Goal: Navigation & Orientation: Find specific page/section

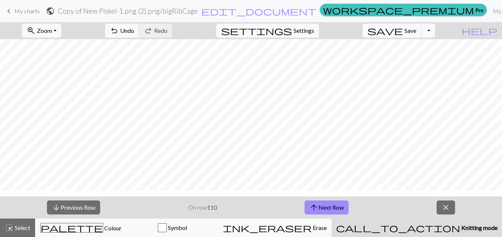
scroll to position [345, 2]
click at [8, 10] on span "keyboard_arrow_left" at bounding box center [8, 11] width 9 height 10
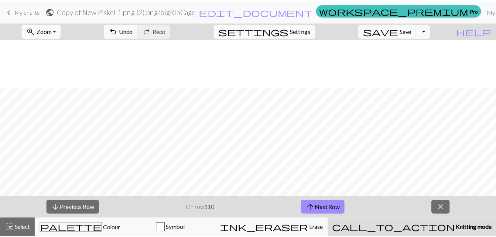
scroll to position [308, 61]
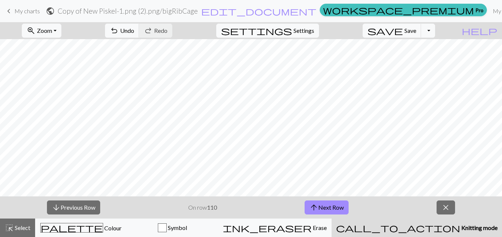
click at [10, 9] on span "keyboard_arrow_left" at bounding box center [8, 11] width 9 height 10
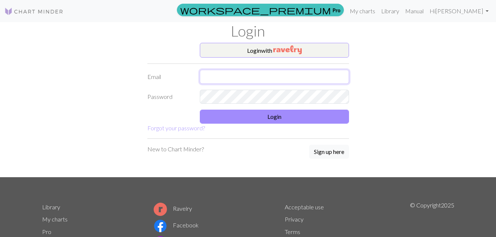
click at [281, 74] on input "text" at bounding box center [274, 77] width 149 height 14
type input "smcquaid232@gmail.com"
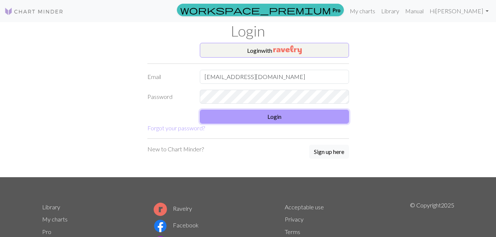
click at [274, 119] on button "Login" at bounding box center [274, 117] width 149 height 14
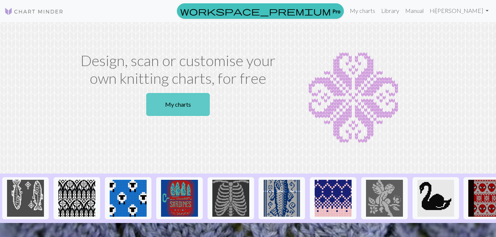
click at [186, 103] on link "My charts" at bounding box center [178, 104] width 64 height 23
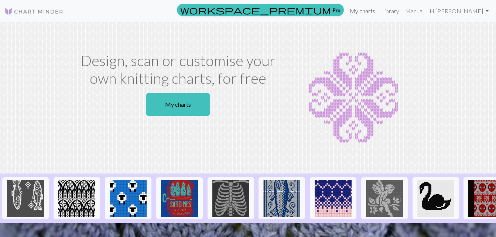
click at [378, 11] on link "My charts" at bounding box center [362, 11] width 31 height 15
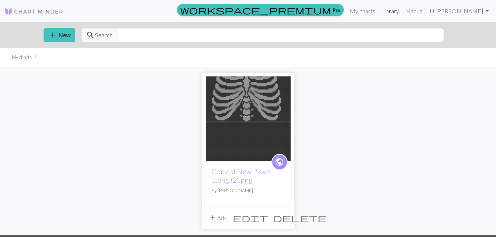
click at [402, 7] on link "Library" at bounding box center [390, 11] width 24 height 15
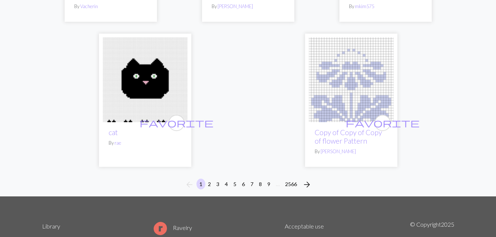
scroll to position [2486, 0]
